Goal: Information Seeking & Learning: Learn about a topic

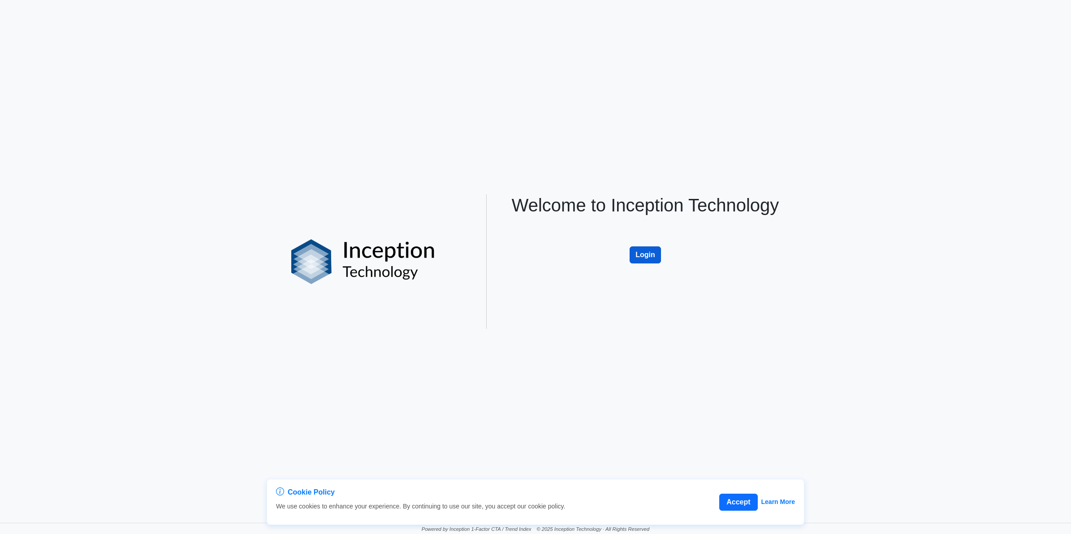
click at [642, 257] on button "Login" at bounding box center [645, 255] width 31 height 17
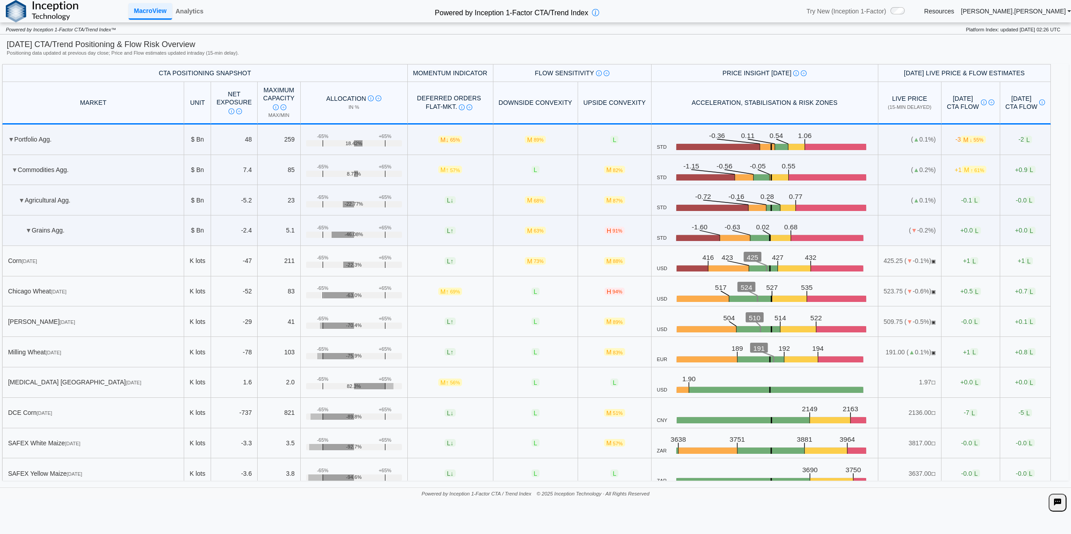
drag, startPoint x: 101, startPoint y: 74, endPoint x: 137, endPoint y: 64, distance: 37.7
click at [101, 73] on th "CTA Positioning Snapshot" at bounding box center [205, 72] width 406 height 17
click at [191, 13] on link "Analytics" at bounding box center [189, 11] width 35 height 15
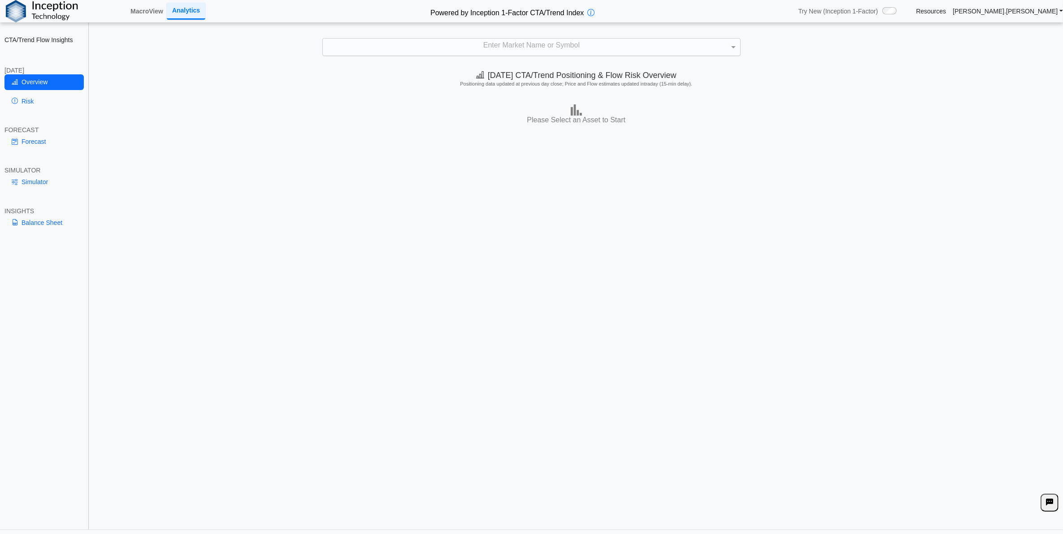
click at [447, 38] on div "Enter Market Name or Symbol" at bounding box center [531, 47] width 418 height 18
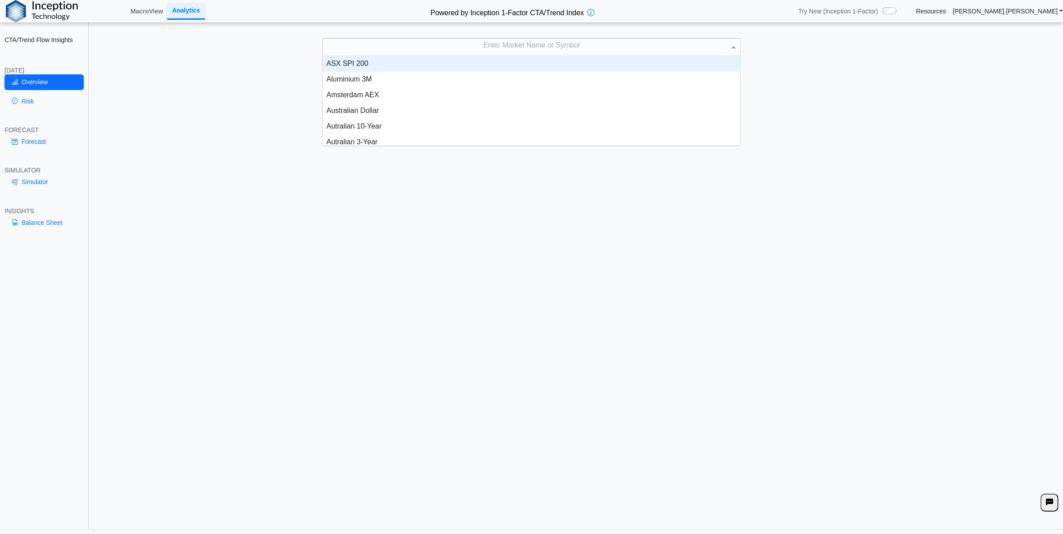
scroll to position [81, 408]
click at [435, 50] on div "Enter Market Name or Symbol" at bounding box center [531, 47] width 417 height 17
type input "****"
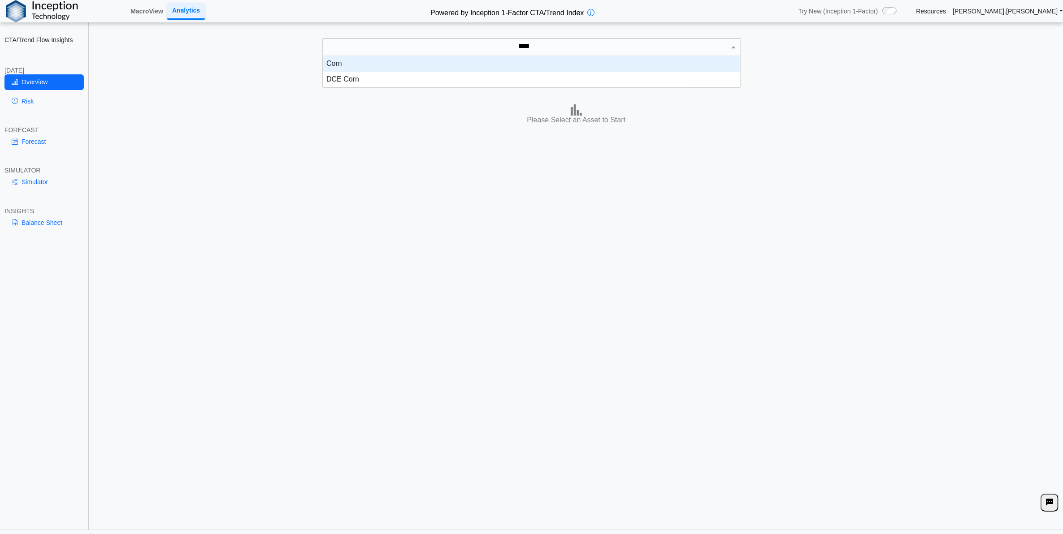
click at [438, 65] on div "Corn" at bounding box center [531, 64] width 417 height 16
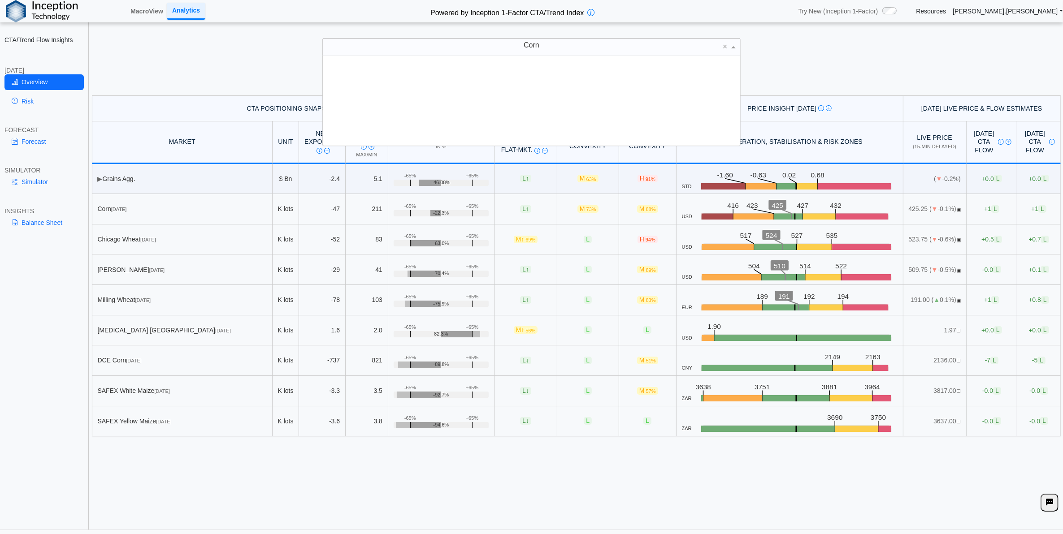
scroll to position [81, 408]
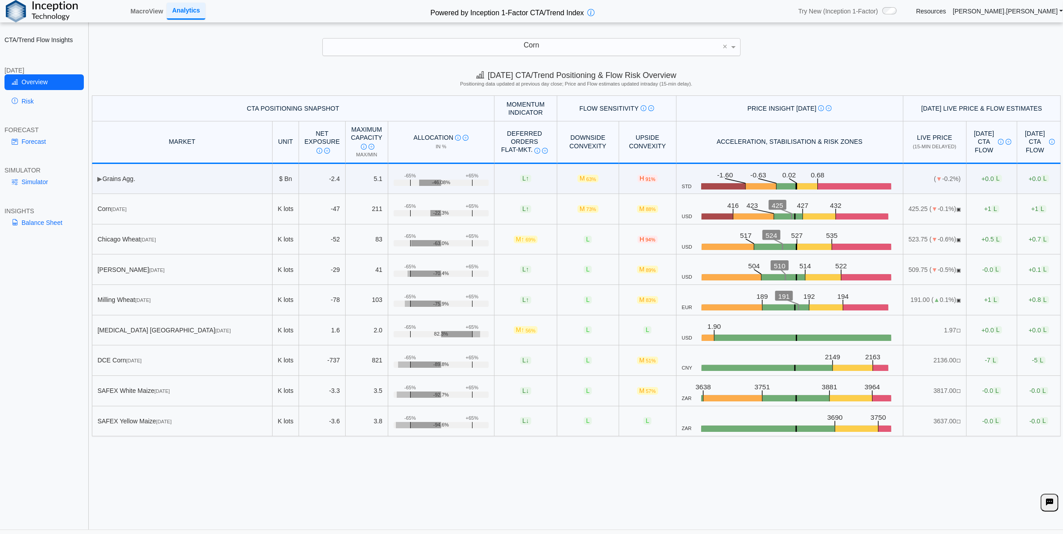
click at [247, 485] on div "Today's CTA/Trend Positioning & Flow Risk Overview Positioning data updated at …" at bounding box center [576, 297] width 973 height 465
click at [43, 104] on link "Risk" at bounding box center [43, 101] width 79 height 15
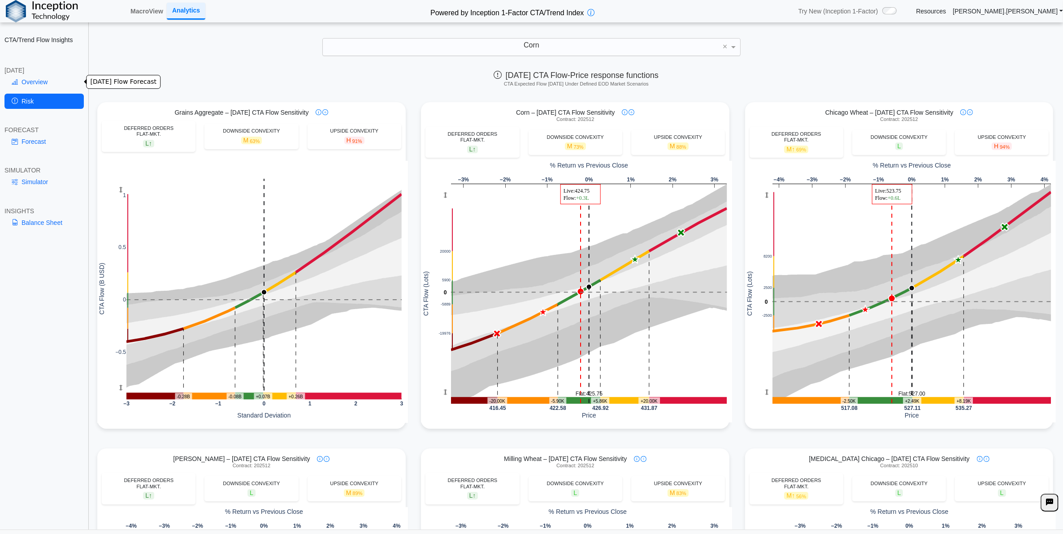
click at [33, 77] on link "Overview" at bounding box center [43, 81] width 79 height 15
